Goal: Task Accomplishment & Management: Use online tool/utility

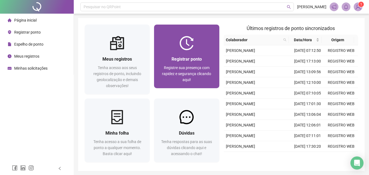
click at [188, 54] on div "Registrar ponto Registre sua presença com rapidez e segurança clicando aqui!" at bounding box center [186, 69] width 65 height 38
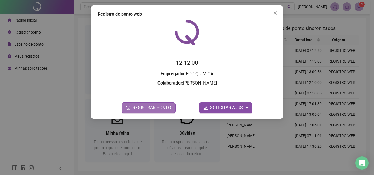
click at [158, 106] on span "REGISTRAR PONTO" at bounding box center [151, 108] width 39 height 7
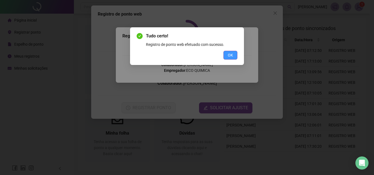
click at [232, 53] on span "OK" at bounding box center [230, 55] width 5 height 6
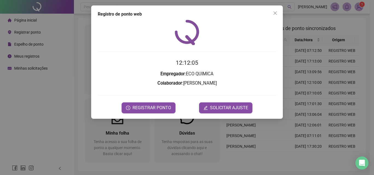
click at [355, 8] on div "Registro [PERSON_NAME] web 12:12:05 Empregador : ECO QUIMICA Colaborador : [PER…" at bounding box center [187, 87] width 374 height 175
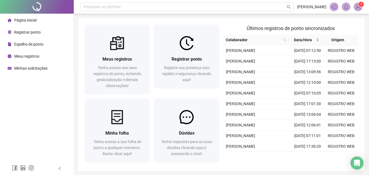
click at [357, 7] on img at bounding box center [358, 7] width 8 height 8
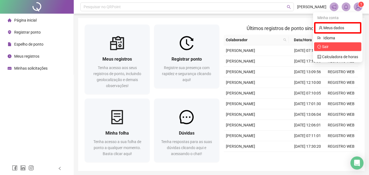
click at [337, 48] on span "Sair" at bounding box center [338, 47] width 41 height 6
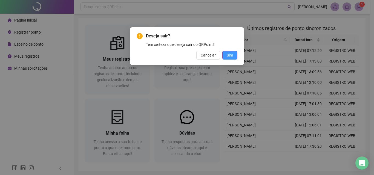
click at [230, 54] on span "Sim" at bounding box center [229, 55] width 6 height 6
